Goal: Communication & Community: Participate in discussion

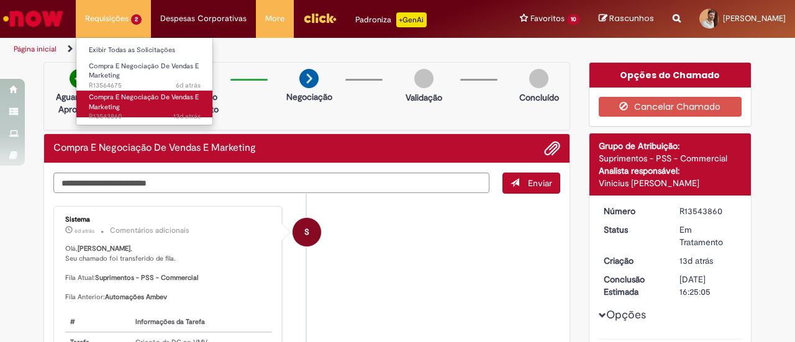
click at [124, 112] on span "13d atrás 13 dias atrás R13543860" at bounding box center [145, 117] width 112 height 10
click at [131, 111] on link "Compra E Negociação De Vendas E Marketing 13d atrás 13 dias atrás R13543860" at bounding box center [144, 104] width 137 height 27
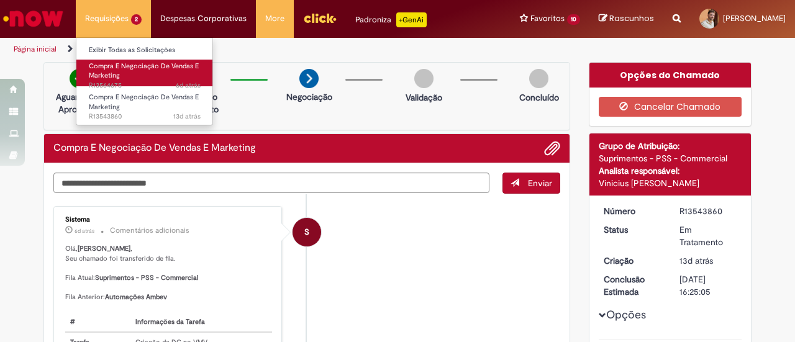
click at [130, 71] on link "Compra E Negociação De Vendas E Marketing 6d atrás 6 dias atrás R13564675" at bounding box center [144, 73] width 137 height 27
click at [140, 71] on link "Compra E Negociação De Vendas E Marketing 6d atrás 6 dias atrás R13564675" at bounding box center [144, 73] width 137 height 27
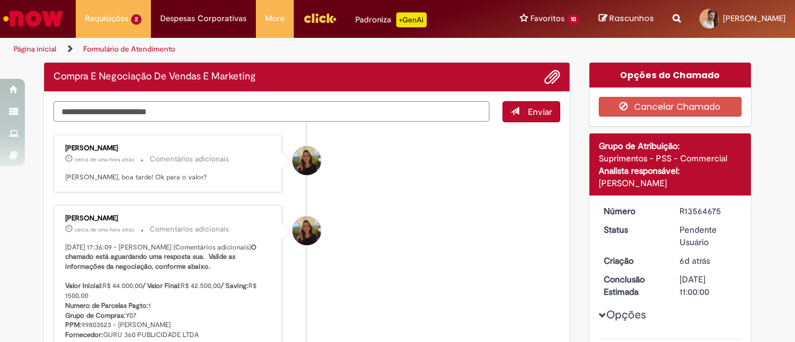
click at [199, 109] on textarea "Digite sua mensagem aqui..." at bounding box center [271, 111] width 436 height 20
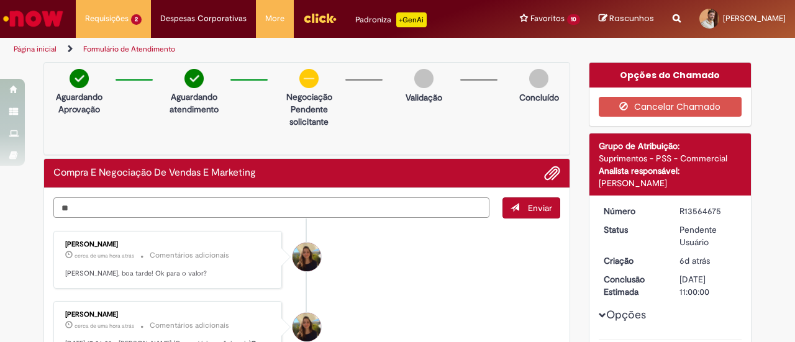
type textarea "***"
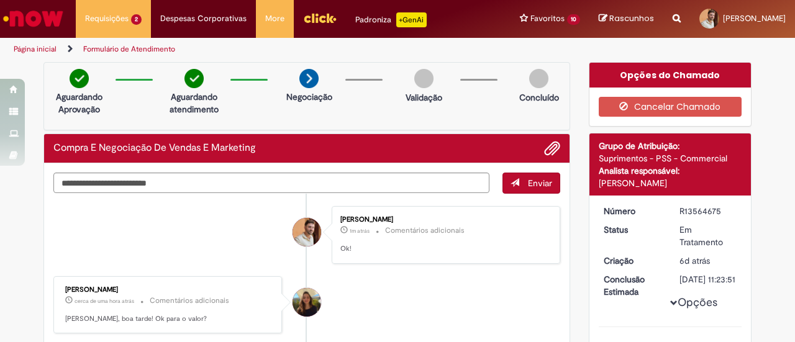
click at [87, 233] on li "[PERSON_NAME] 1m atrás 1m atrás Comentários adicionais Ok!" at bounding box center [306, 235] width 507 height 58
click at [93, 177] on textarea "Digite sua mensagem aqui..." at bounding box center [271, 183] width 436 height 20
type textarea "**********"
click at [535, 183] on span "Enviar" at bounding box center [540, 183] width 24 height 11
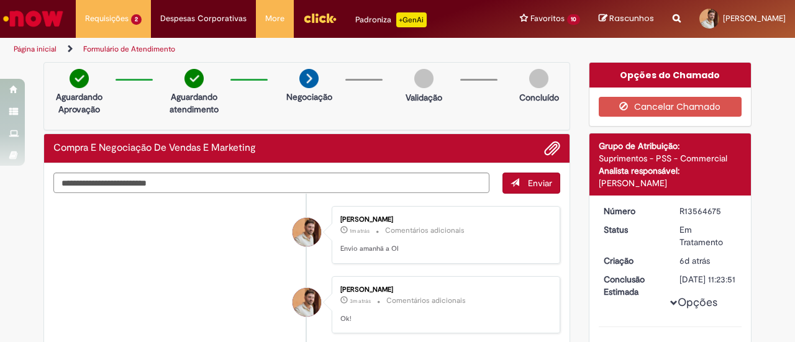
click at [53, 277] on li "[PERSON_NAME] 3m atrás 3 minutos atrás Comentários adicionais Ok!" at bounding box center [306, 305] width 507 height 58
